Goal: Information Seeking & Learning: Find specific fact

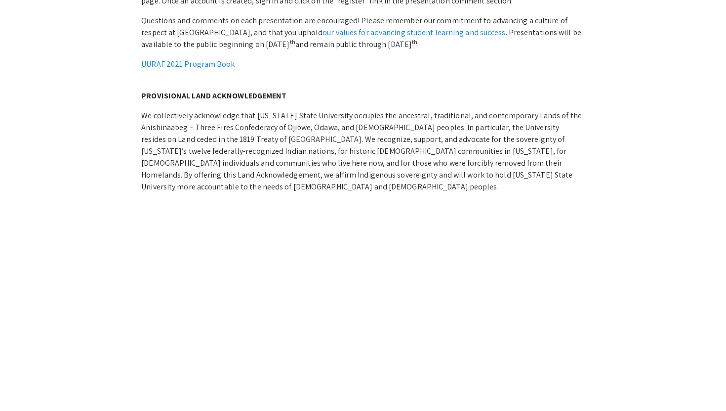
scroll to position [490, 0]
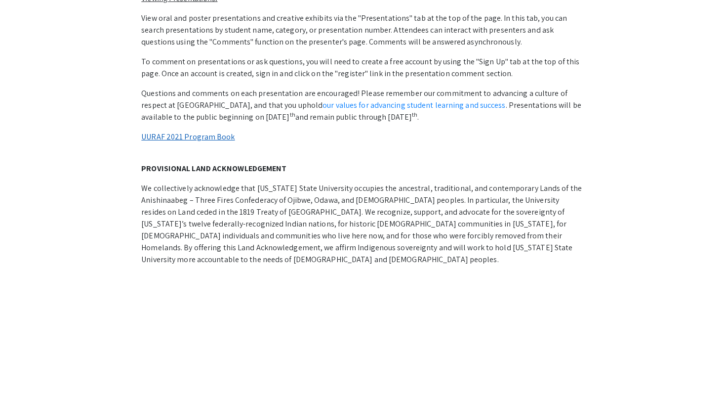
click at [212, 131] on link "UURAF 2021 Program Book" at bounding box center [187, 136] width 93 height 10
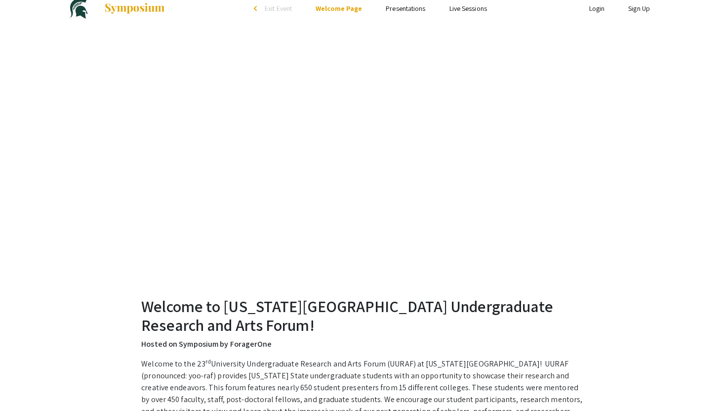
scroll to position [0, 0]
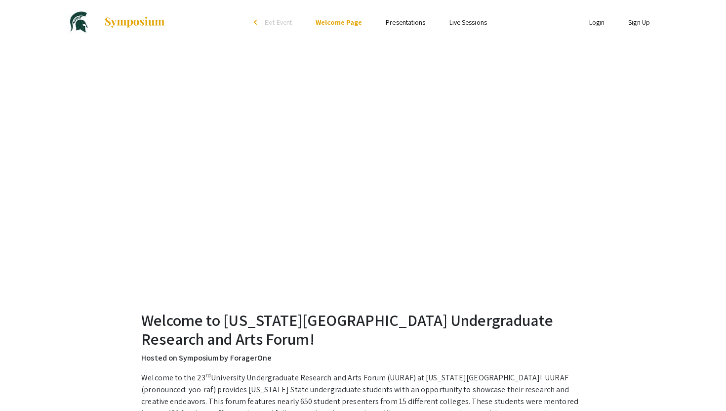
click at [405, 24] on link "Presentations" at bounding box center [406, 22] width 40 height 9
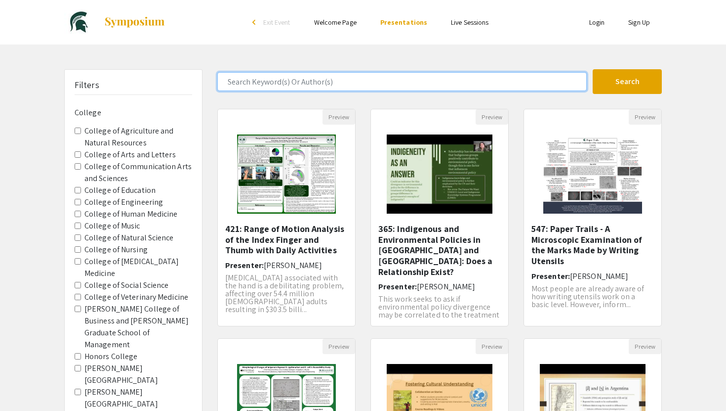
click at [259, 82] on input "Search Keyword(s) Or Author(s)" at bounding box center [402, 81] width 370 height 19
type input "[PERSON_NAME]"
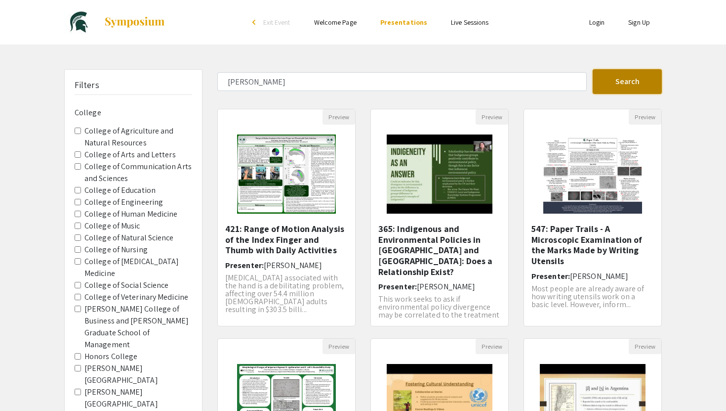
click at [612, 89] on button "Search" at bounding box center [627, 81] width 69 height 25
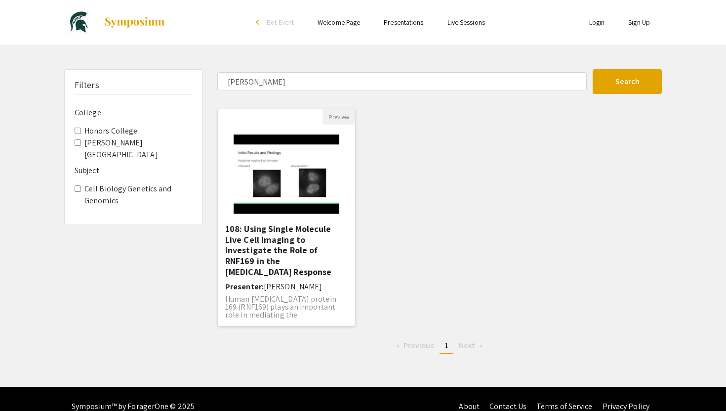
click at [259, 257] on h5 "108: Using Single Molecule Live Cell Imaging to Investigate the Role of RNF169 …" at bounding box center [286, 249] width 123 height 53
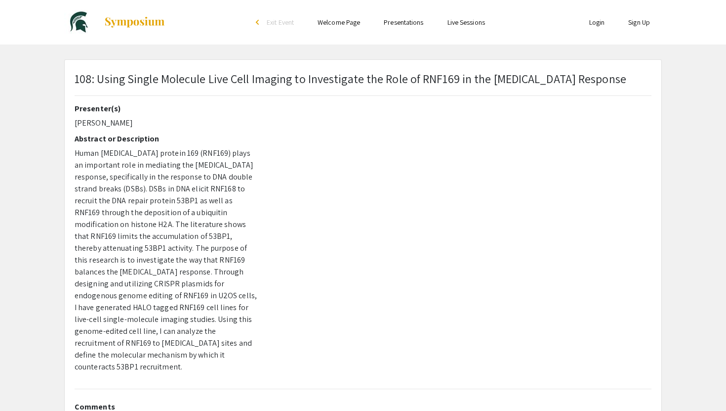
click at [331, 22] on link "Welcome Page" at bounding box center [339, 22] width 42 height 9
